Goal: Navigation & Orientation: Find specific page/section

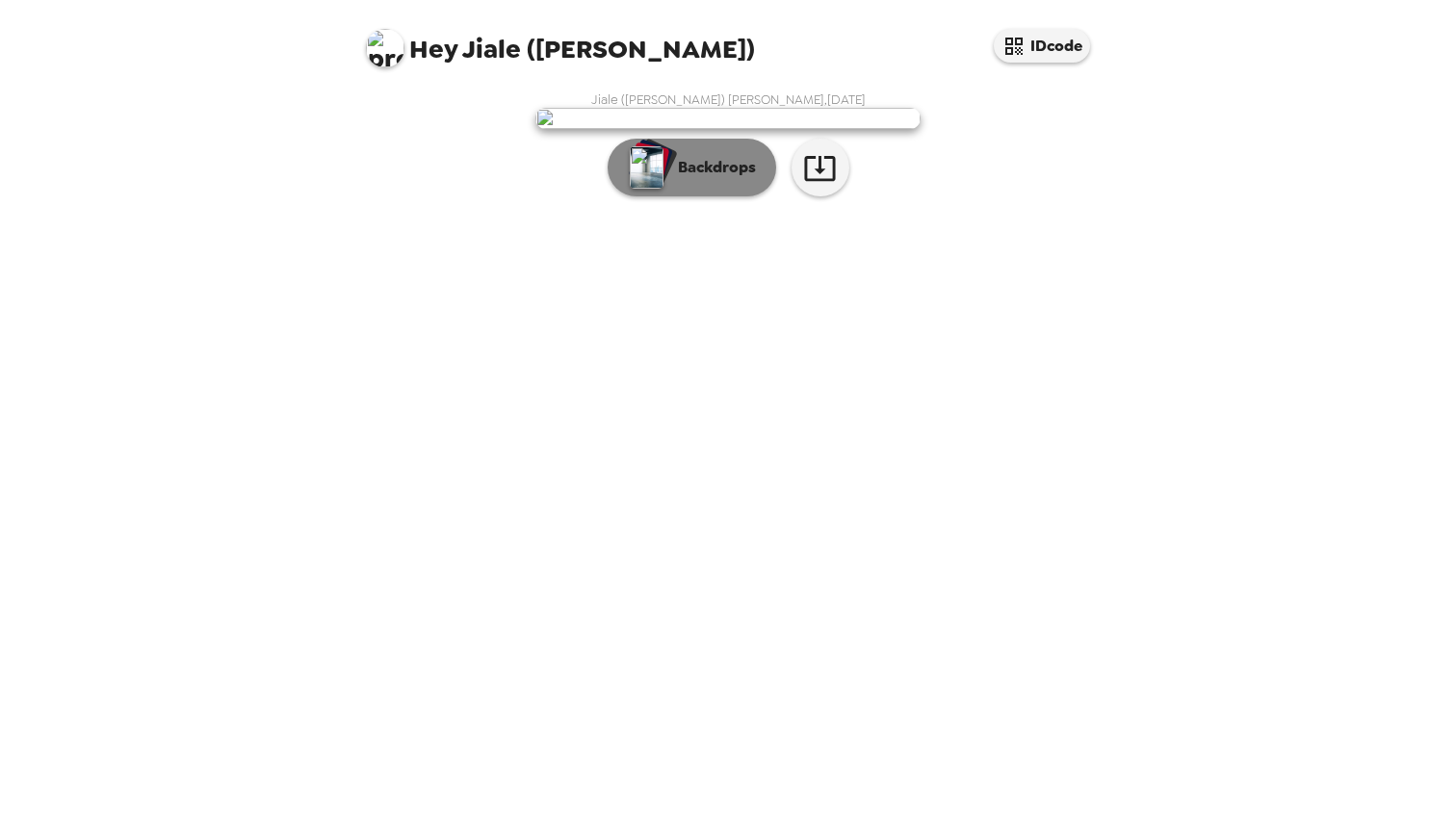
click at [727, 179] on p "Backdrops" at bounding box center [712, 167] width 88 height 23
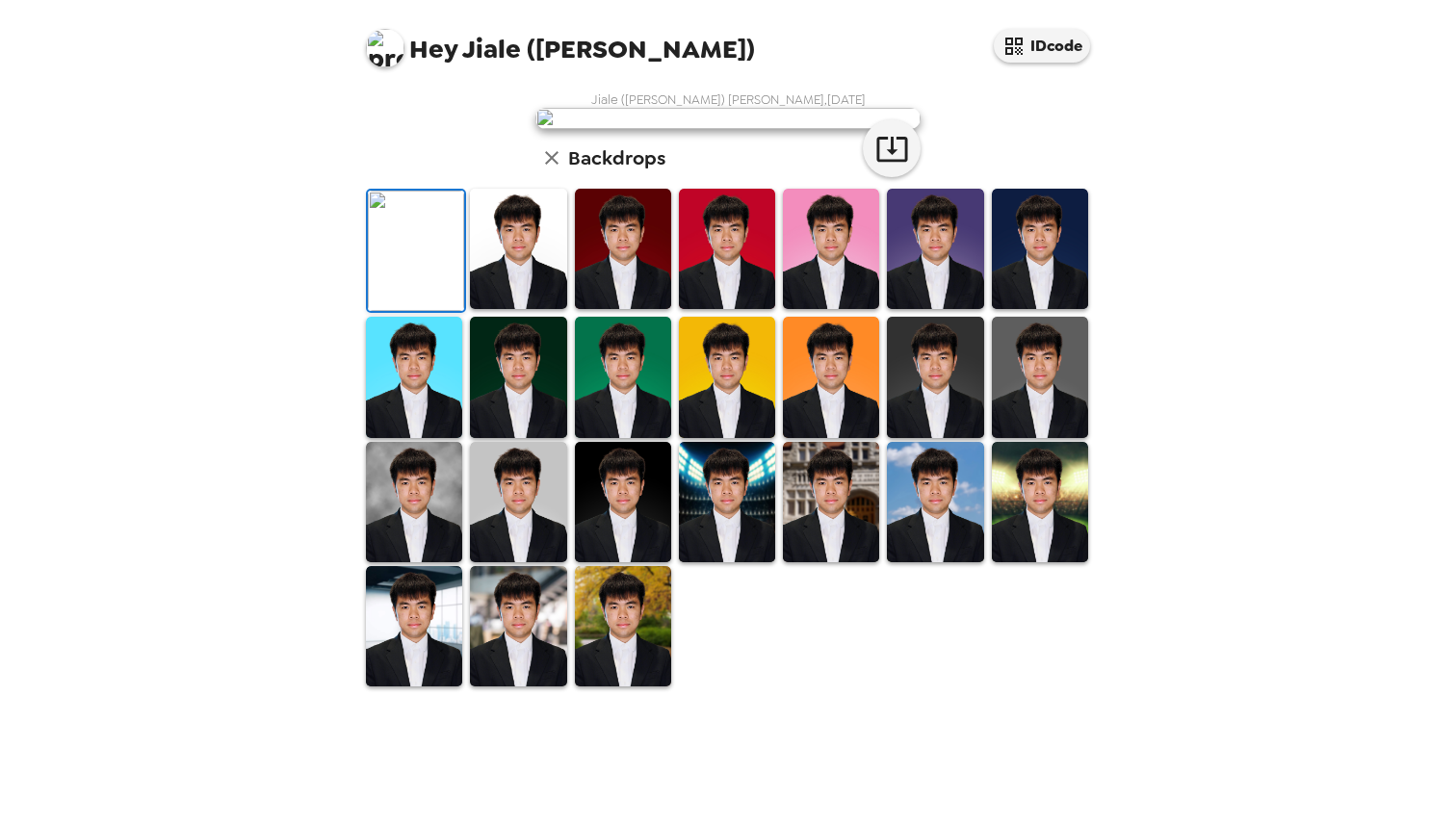
scroll to position [354, 0]
